Goal: Task Accomplishment & Management: Use online tool/utility

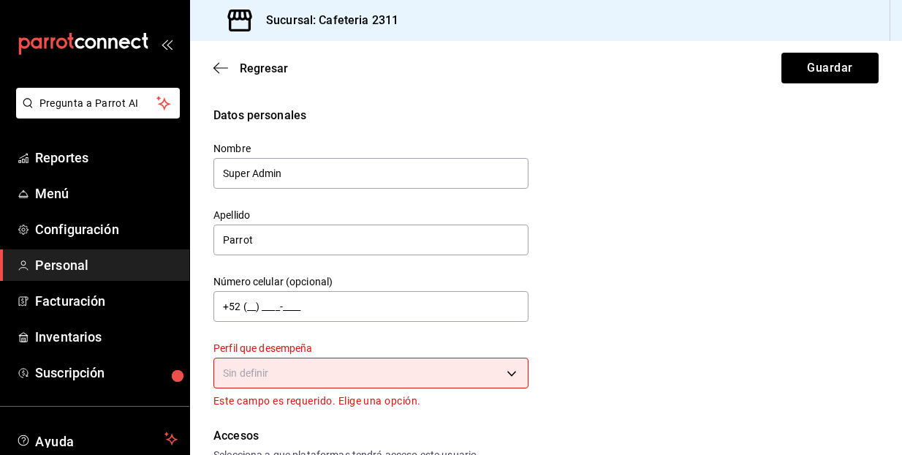
scroll to position [97, 0]
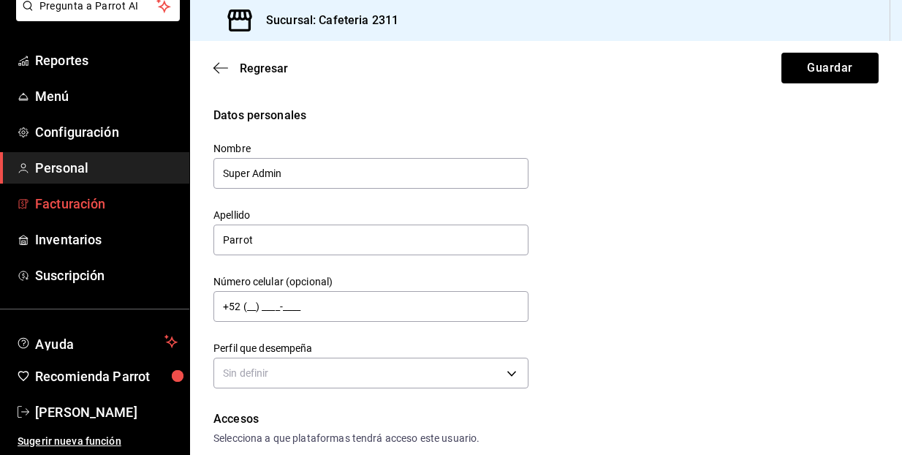
click at [96, 202] on span "Facturación" at bounding box center [106, 204] width 143 height 20
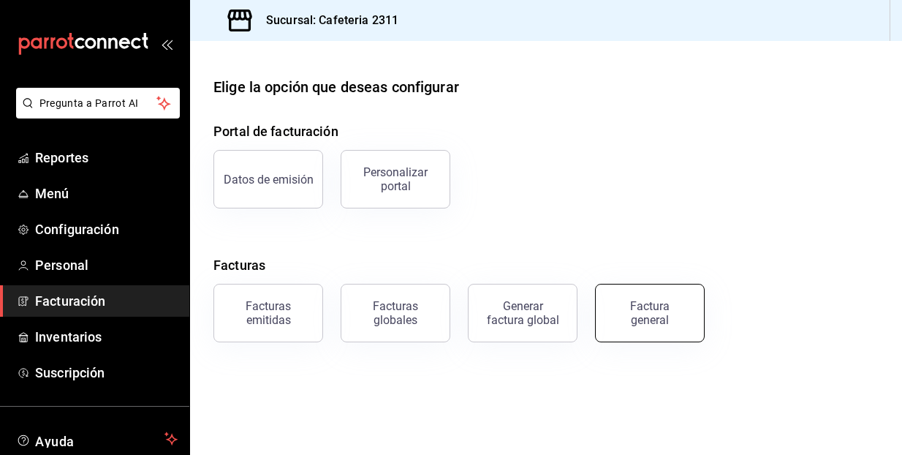
click at [641, 314] on div "Factura general" at bounding box center [649, 313] width 73 height 28
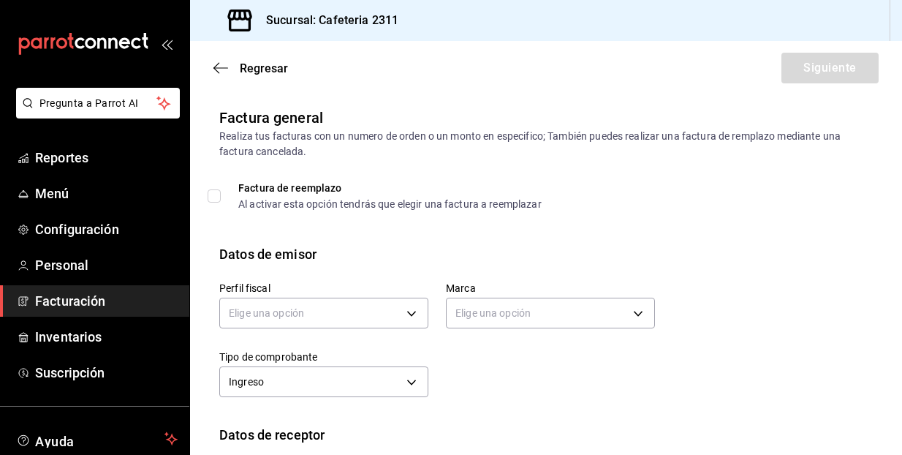
click at [580, 268] on div "Marca Elige una opción" at bounding box center [541, 298] width 227 height 69
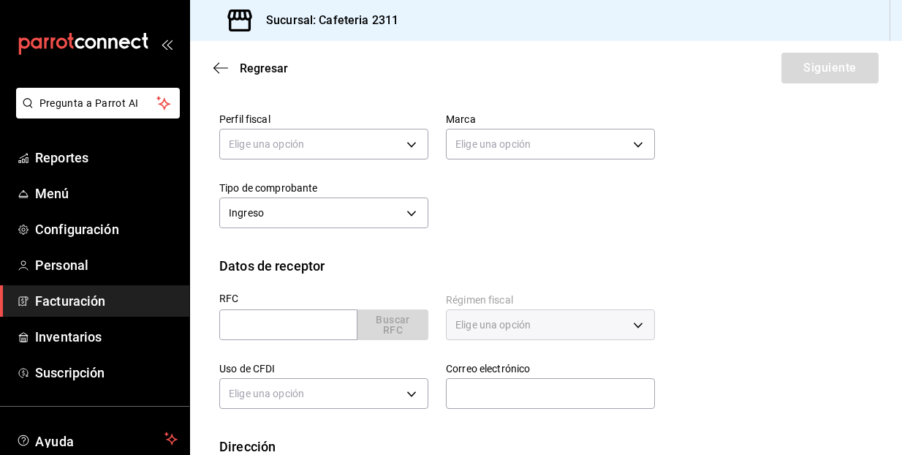
scroll to position [152, 0]
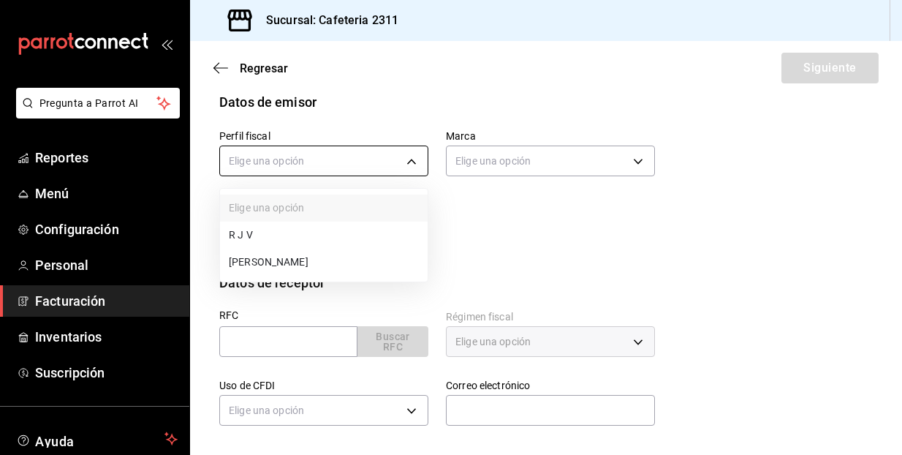
click at [414, 163] on body "Pregunta a Parrot AI Reportes Menú Configuración Personal Facturación Inventari…" at bounding box center [451, 227] width 902 height 455
click at [537, 219] on div at bounding box center [451, 227] width 902 height 455
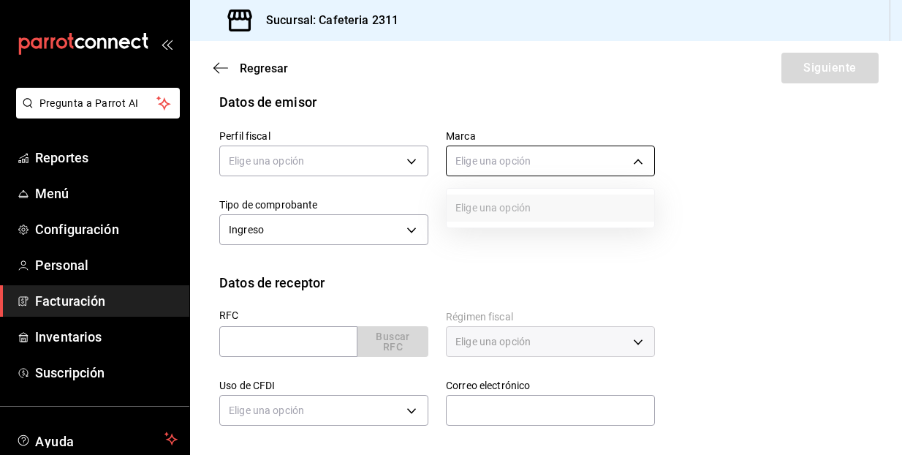
click at [638, 163] on body "Pregunta a Parrot AI Reportes Menú Configuración Personal Facturación Inventari…" at bounding box center [451, 227] width 902 height 455
click at [716, 194] on div at bounding box center [451, 227] width 902 height 455
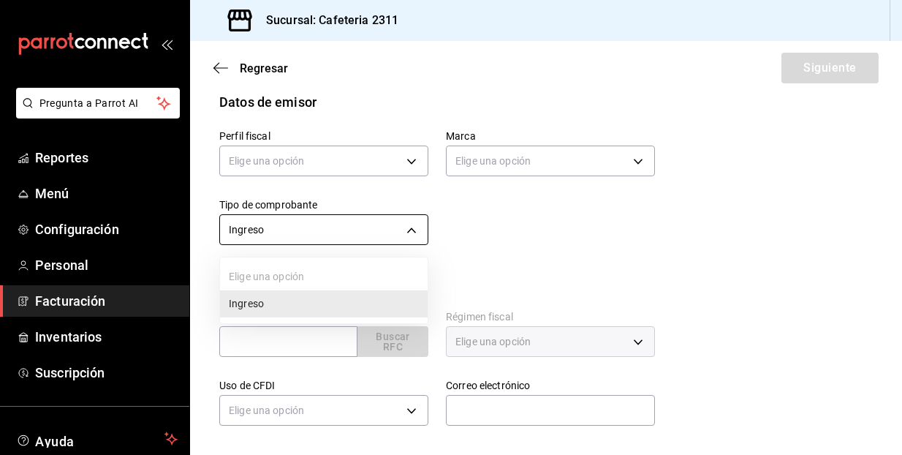
click at [409, 229] on body "Pregunta a Parrot AI Reportes Menú Configuración Personal Facturación Inventari…" at bounding box center [451, 227] width 902 height 455
click at [507, 237] on div at bounding box center [451, 227] width 902 height 455
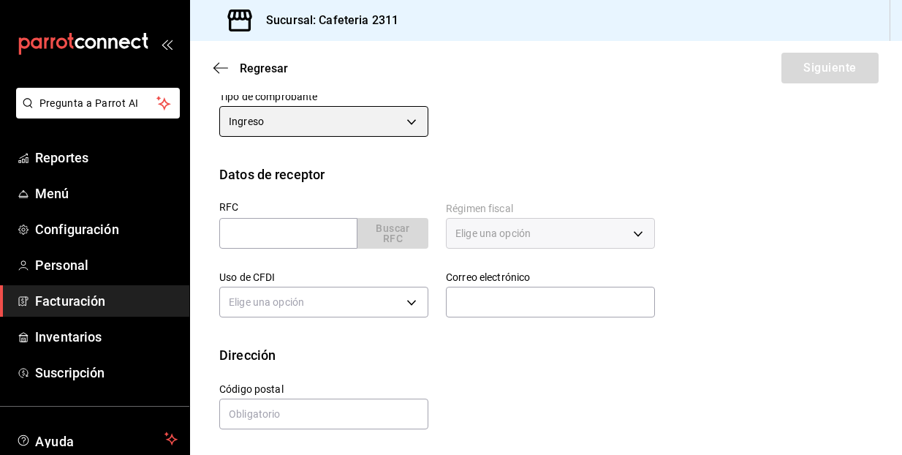
scroll to position [260, 0]
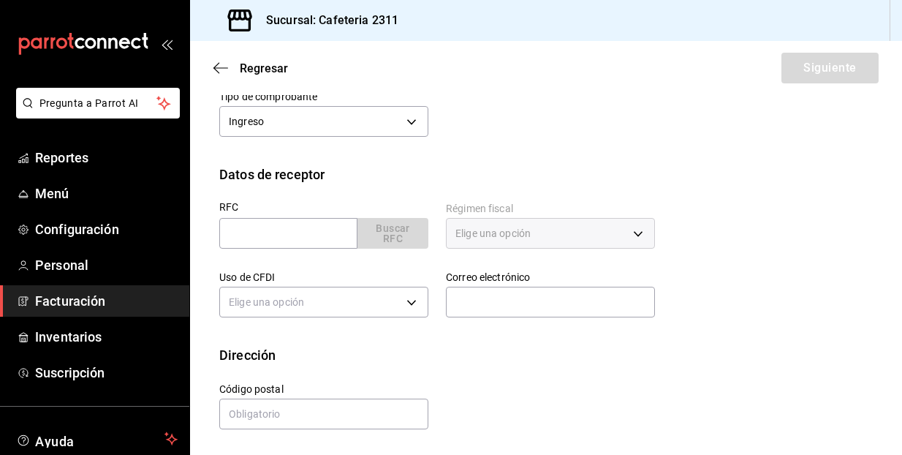
click at [637, 236] on div "Elige una opción" at bounding box center [550, 233] width 209 height 31
click at [637, 231] on div "Elige una opción" at bounding box center [550, 233] width 209 height 31
click at [639, 235] on div "Elige una opción" at bounding box center [550, 233] width 209 height 31
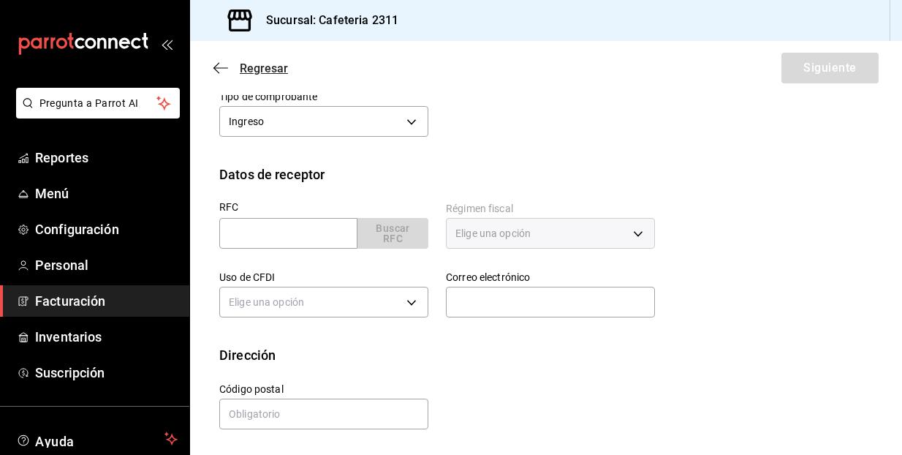
click at [222, 68] on icon "button" at bounding box center [220, 67] width 15 height 1
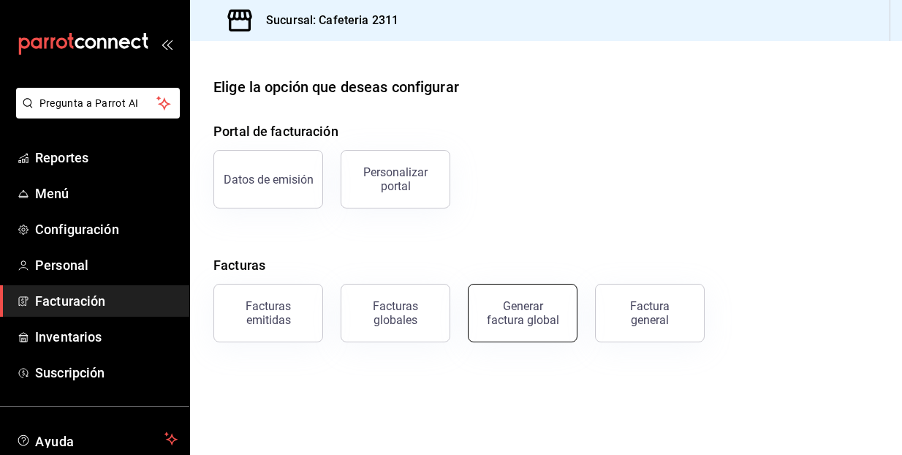
click at [515, 310] on div "Generar factura global" at bounding box center [522, 313] width 73 height 28
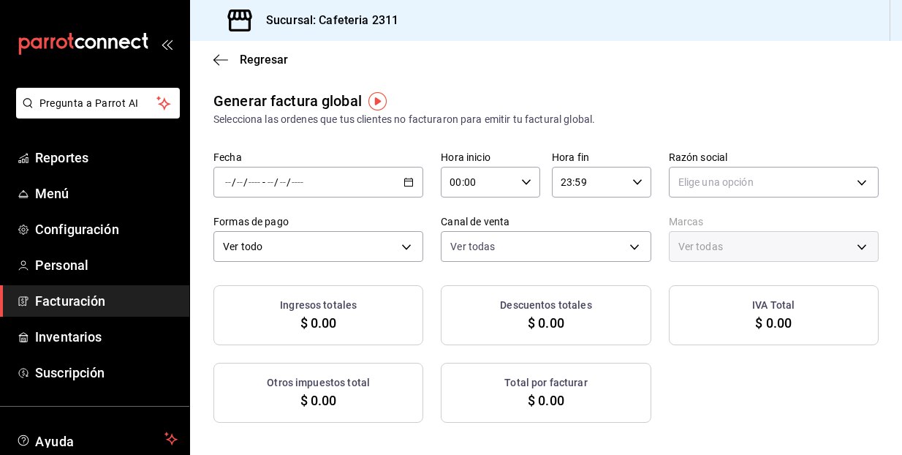
type input "PARROT,UBER_EATS,RAPPI,DIDI_FOOD,ONLINE"
